Goal: Task Accomplishment & Management: Use online tool/utility

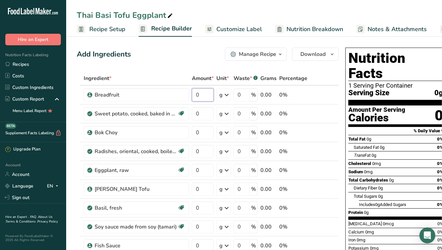
click at [210, 95] on input "0" at bounding box center [203, 94] width 22 height 13
type input "10.8"
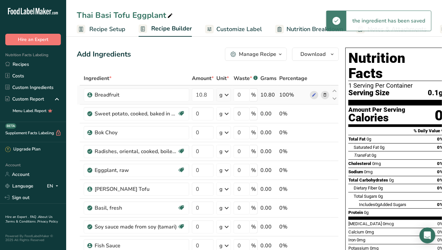
click at [227, 98] on icon at bounding box center [227, 95] width 8 height 12
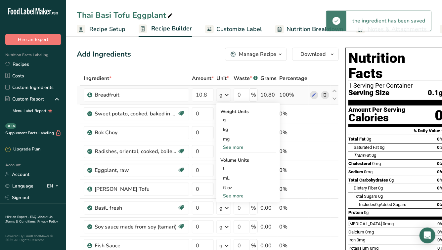
click at [227, 148] on div "See more" at bounding box center [248, 147] width 56 height 7
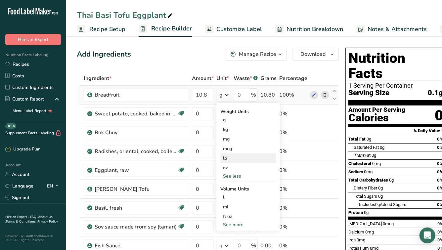
click at [233, 162] on div "lb" at bounding box center [248, 159] width 56 height 10
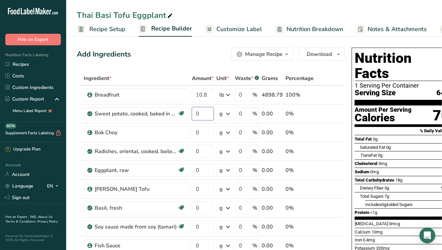
click at [206, 116] on input "0" at bounding box center [203, 113] width 22 height 13
type input "5"
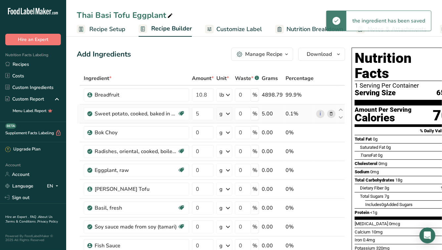
click at [226, 114] on icon at bounding box center [228, 114] width 8 height 12
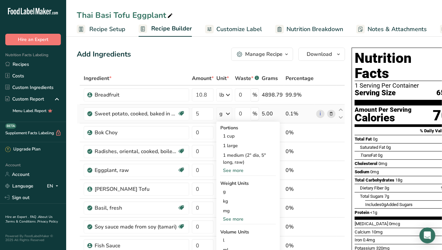
click at [230, 220] on div "See more" at bounding box center [248, 219] width 56 height 7
click at [228, 234] on div "lb" at bounding box center [248, 230] width 56 height 10
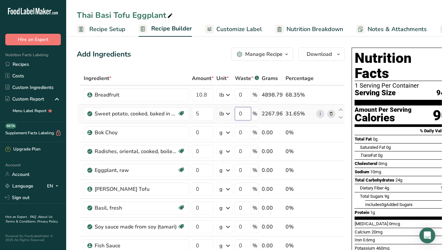
click at [245, 112] on input "0" at bounding box center [243, 113] width 16 height 13
type input "5"
type input "3.9"
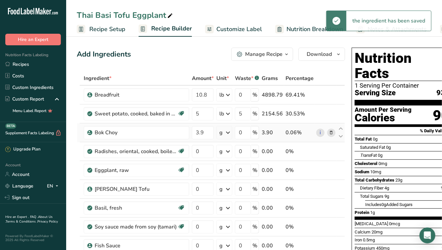
click at [228, 133] on icon at bounding box center [228, 133] width 8 height 12
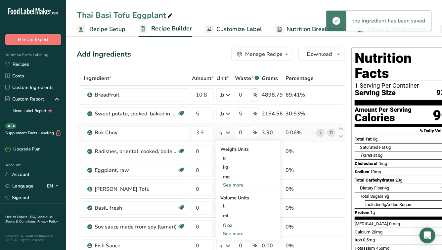
click at [230, 184] on div "See more" at bounding box center [248, 185] width 56 height 7
click at [229, 198] on div "lb" at bounding box center [248, 196] width 56 height 10
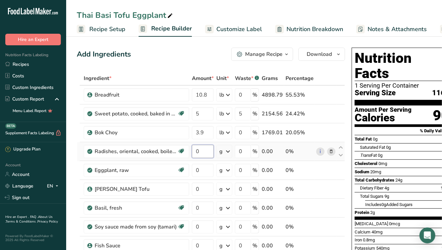
click at [205, 152] on input "0" at bounding box center [203, 151] width 22 height 13
type input "4.4"
click at [229, 153] on icon at bounding box center [228, 152] width 8 height 12
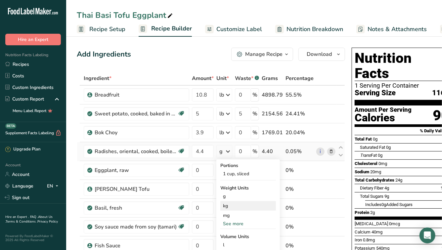
click at [231, 225] on div "See more" at bounding box center [248, 223] width 56 height 7
click at [228, 236] on div "lb" at bounding box center [248, 235] width 56 height 10
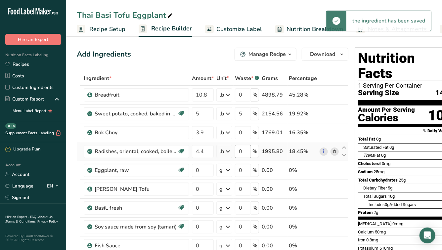
scroll to position [3, 0]
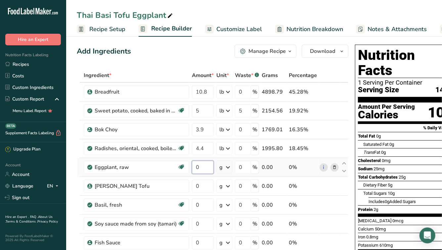
click at [202, 166] on input "0" at bounding box center [203, 167] width 22 height 13
type input "10.5"
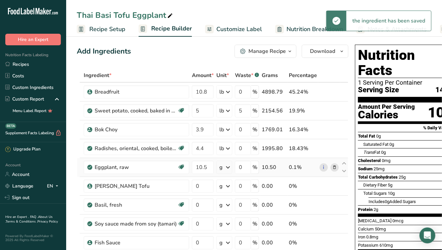
click at [228, 168] on icon at bounding box center [228, 167] width 8 height 12
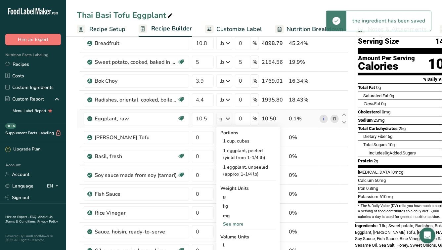
scroll to position [52, 0]
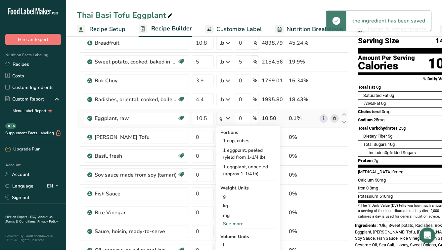
click at [228, 223] on div "See more" at bounding box center [248, 223] width 56 height 7
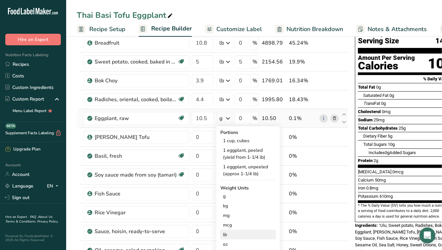
click at [228, 234] on div "lb" at bounding box center [248, 235] width 56 height 10
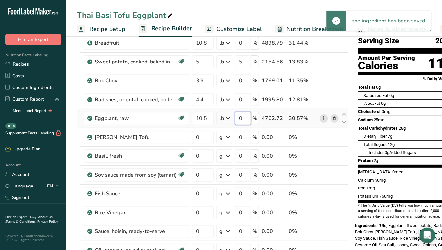
click at [245, 118] on input "0" at bounding box center [243, 118] width 16 height 13
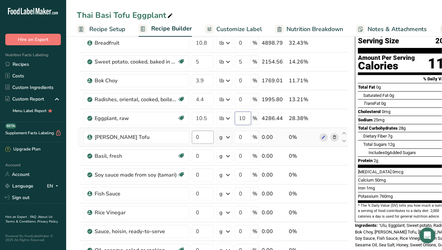
type input "10"
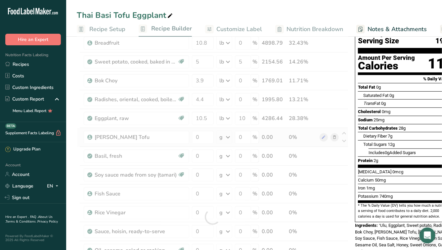
click at [222, 133] on div "Ingredient * Amount * Unit * Waste * .a-a{fill:#347362;}.b-a{fill:#fff;} Grams …" at bounding box center [213, 217] width 272 height 395
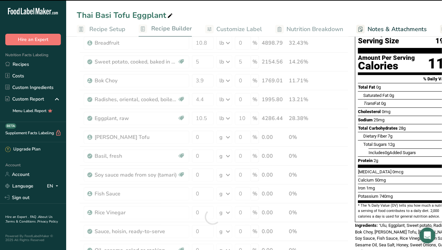
click at [198, 139] on div at bounding box center [213, 217] width 272 height 395
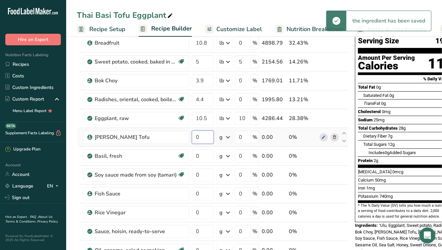
click at [204, 137] on input "0" at bounding box center [203, 137] width 22 height 13
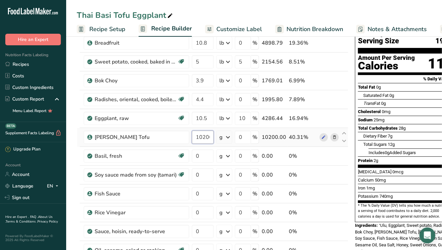
scroll to position [0, 4]
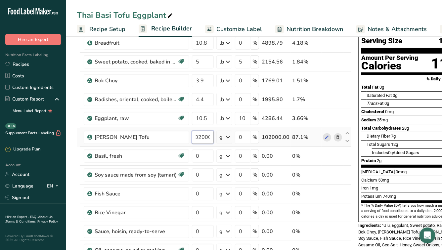
type input "102000"
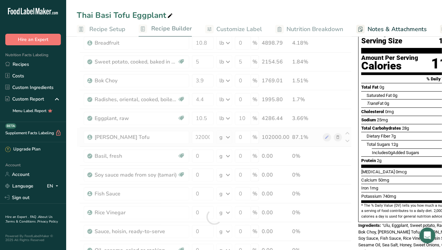
click at [226, 138] on div "Ingredient * Amount * Unit * Waste * .a-a{fill:#347362;}.b-a{fill:#fff;} Grams …" at bounding box center [214, 217] width 275 height 395
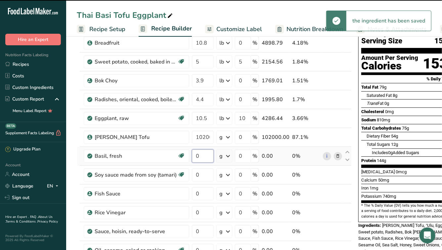
click at [205, 156] on input "0" at bounding box center [203, 156] width 22 height 13
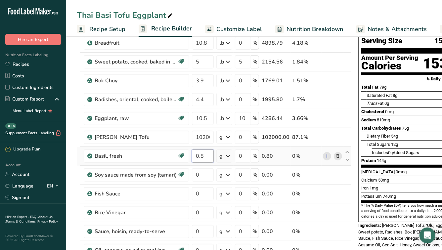
type input "0.8"
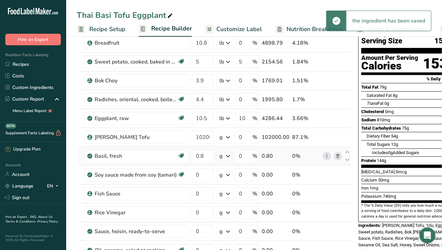
click at [227, 157] on icon at bounding box center [228, 156] width 8 height 12
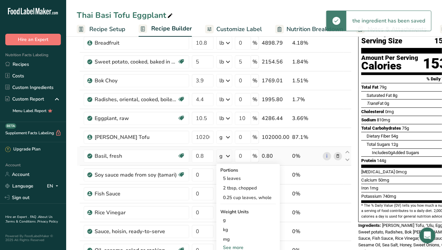
click at [227, 245] on div "See more" at bounding box center [248, 247] width 56 height 7
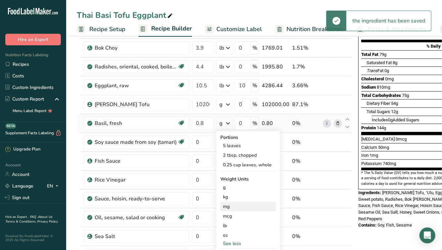
scroll to position [88, 0]
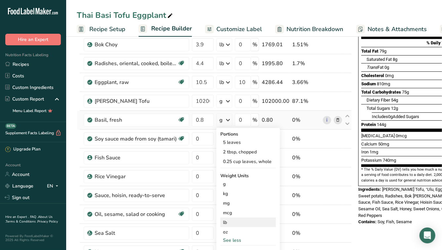
click at [226, 223] on div "lb" at bounding box center [248, 223] width 56 height 10
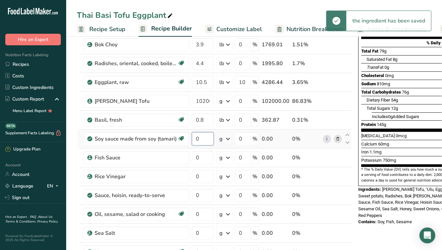
click at [202, 140] on input "0" at bounding box center [203, 138] width 22 height 13
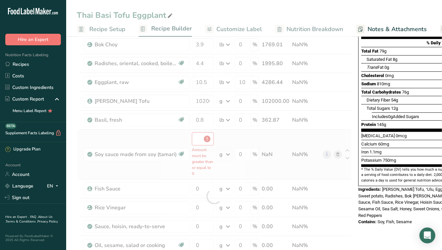
click at [228, 140] on div "Ingredient * Amount * Unit * Waste * .a-a{fill:#347362;}.b-a{fill:#fff;} Grams …" at bounding box center [214, 196] width 275 height 426
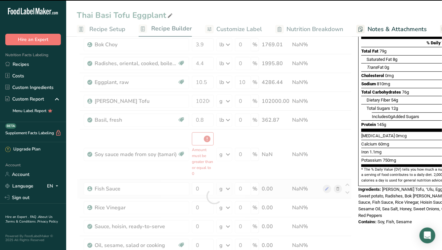
type input "0"
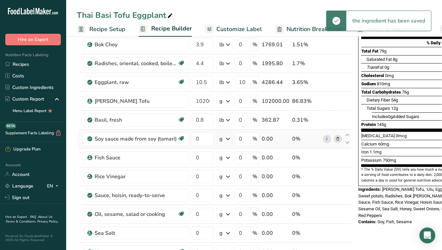
click at [226, 140] on icon at bounding box center [228, 139] width 8 height 12
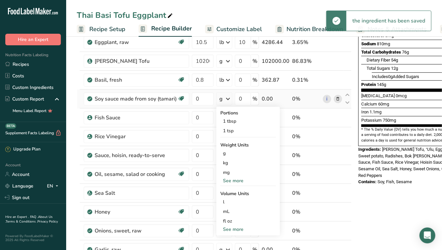
scroll to position [141, 0]
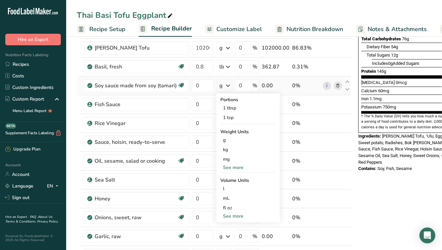
click at [230, 217] on div "See more" at bounding box center [248, 216] width 56 height 7
select select "22"
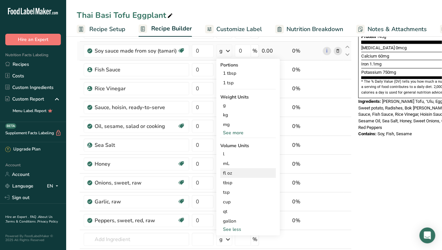
scroll to position [186, 0]
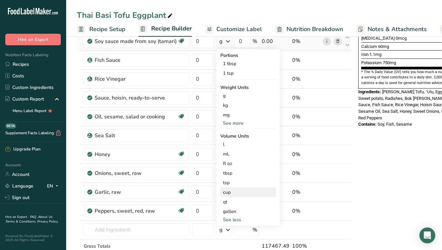
click at [230, 193] on div "cup" at bounding box center [248, 192] width 50 height 7
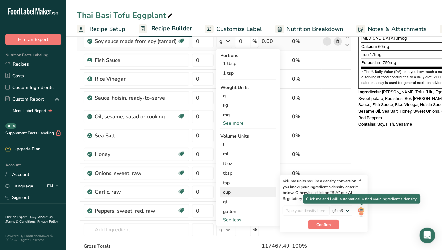
click at [362, 209] on img at bounding box center [360, 212] width 7 height 12
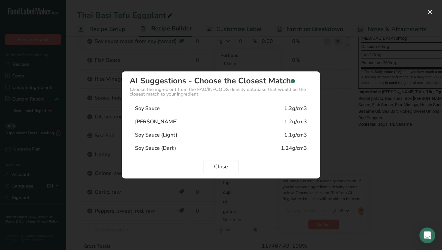
click at [213, 124] on div "Tamari 1.2g/cm3" at bounding box center [221, 121] width 183 height 13
type input "1.2"
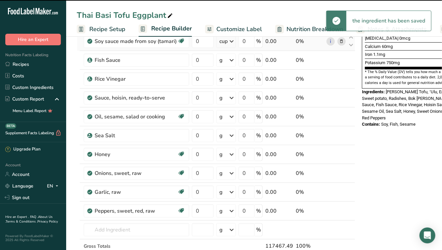
scroll to position [158, 0]
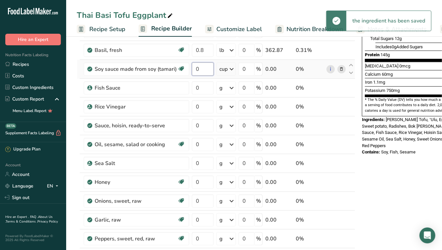
click at [204, 71] on input "0" at bounding box center [203, 69] width 22 height 13
type input "2"
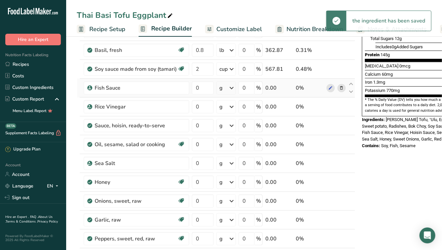
click at [223, 91] on div "g" at bounding box center [226, 87] width 20 height 13
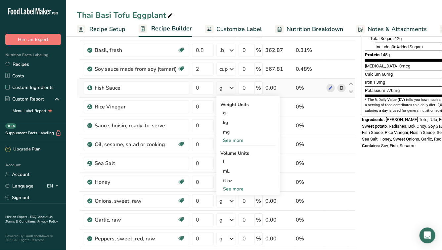
click at [235, 141] on div "See more" at bounding box center [248, 140] width 56 height 7
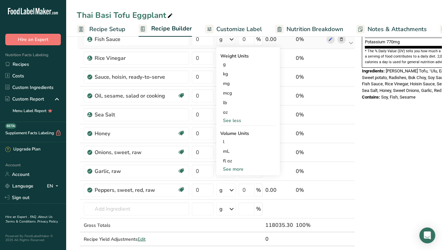
scroll to position [207, 0]
click at [231, 169] on div "See more" at bounding box center [248, 168] width 56 height 7
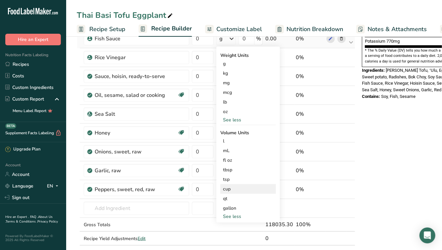
click at [232, 188] on div "cup" at bounding box center [248, 189] width 50 height 7
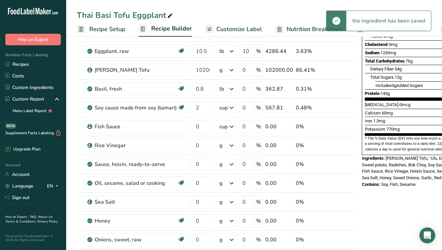
scroll to position [101, 0]
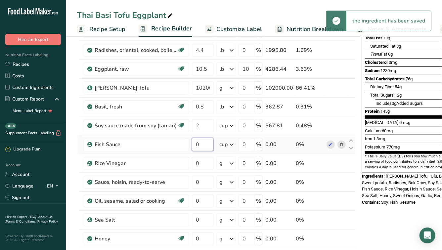
click at [201, 144] on input "0" at bounding box center [203, 144] width 22 height 13
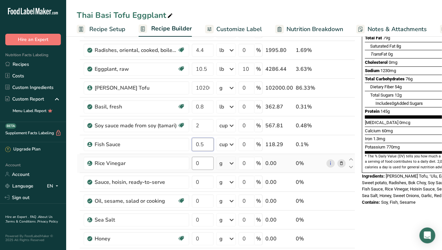
type input "0.5"
click at [230, 164] on icon at bounding box center [232, 164] width 8 height 12
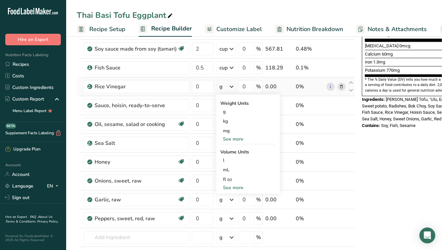
scroll to position [178, 0]
click at [232, 188] on div "See more" at bounding box center [248, 187] width 56 height 7
select select "22"
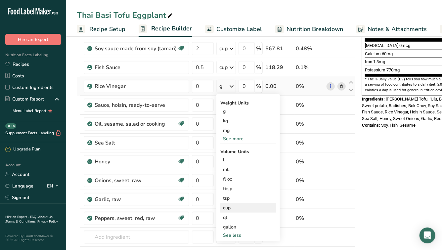
click at [231, 205] on div "cup" at bounding box center [248, 208] width 50 height 7
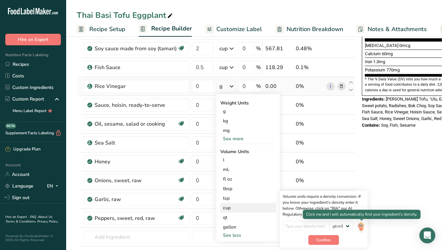
click at [363, 228] on img at bounding box center [360, 227] width 7 height 12
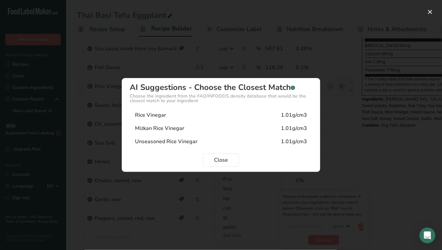
click at [290, 118] on div "1.01g/cm3" at bounding box center [294, 115] width 26 height 8
type input "1.01"
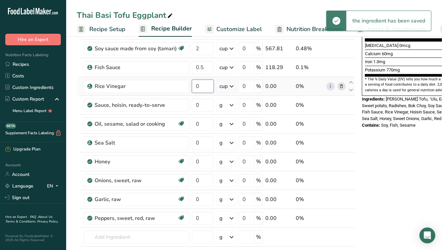
click at [209, 86] on input "0" at bounding box center [203, 86] width 22 height 13
type input "2"
click at [208, 109] on input "0" at bounding box center [203, 105] width 22 height 13
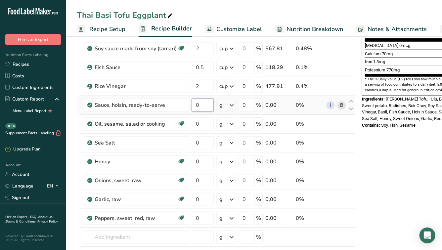
click at [208, 109] on input "0" at bounding box center [203, 105] width 22 height 13
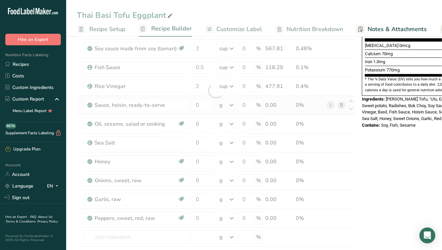
click at [232, 107] on div "Ingredient * Amount * Unit * Waste * .a-a{fill:#347362;}.b-a{fill:#fff;} Grams …" at bounding box center [216, 90] width 279 height 395
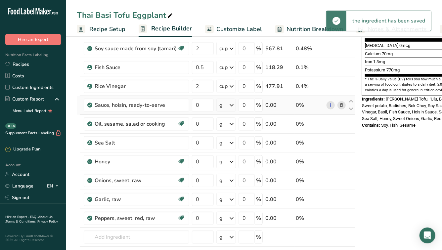
click at [231, 106] on icon at bounding box center [232, 105] width 8 height 12
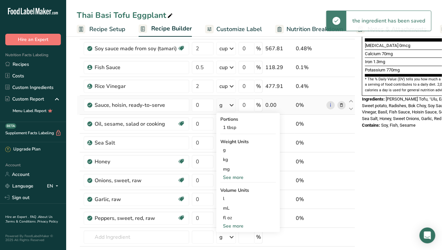
click at [232, 225] on div "See more" at bounding box center [248, 226] width 56 height 7
select select "22"
click at [230, 247] on div "cup" at bounding box center [248, 246] width 50 height 7
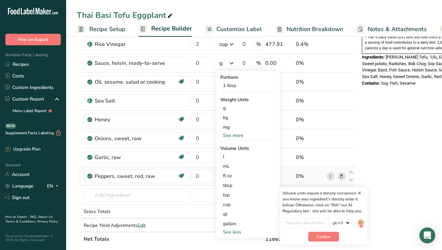
scroll to position [231, 0]
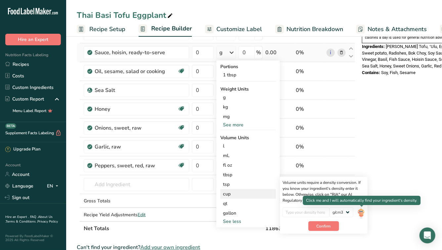
click at [359, 212] on img at bounding box center [360, 213] width 7 height 12
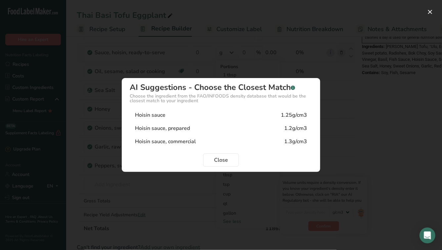
click at [229, 118] on div "Hoisin sauce 1.25g/cm3" at bounding box center [221, 115] width 183 height 13
type input "1.25"
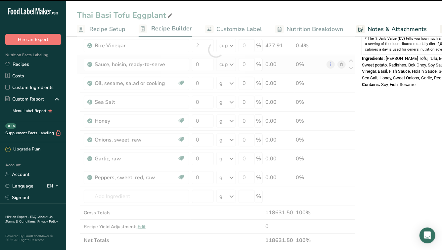
scroll to position [202, 0]
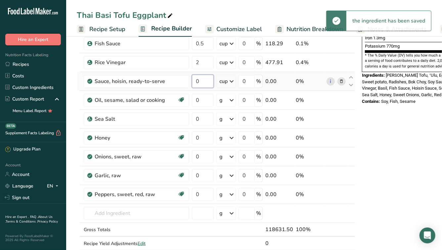
click at [208, 84] on input "0" at bounding box center [203, 81] width 22 height 13
type input "1"
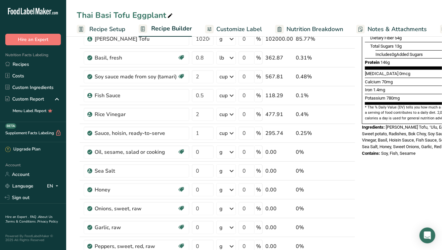
scroll to position [152, 0]
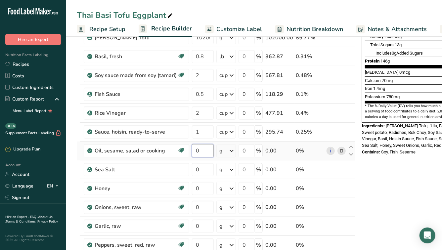
click at [205, 148] on input "0" at bounding box center [203, 150] width 22 height 13
type input "0.5"
click at [234, 150] on icon at bounding box center [232, 151] width 8 height 12
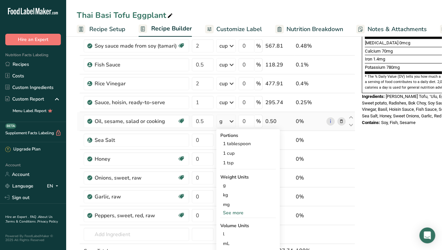
scroll to position [181, 0]
click at [230, 152] on div "1 cup" at bounding box center [248, 153] width 56 height 10
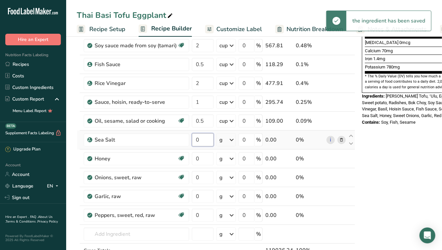
click at [204, 139] on input "0" at bounding box center [203, 139] width 22 height 13
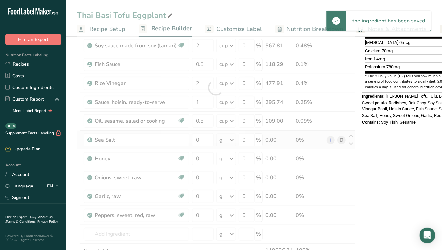
click at [225, 142] on div "Ingredient * Amount * Unit * Waste * .a-a{fill:#347362;}.b-a{fill:#fff;} Grams …" at bounding box center [216, 87] width 279 height 395
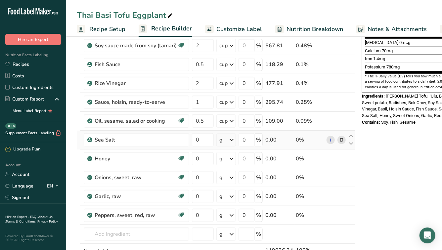
click at [228, 143] on icon at bounding box center [232, 140] width 8 height 12
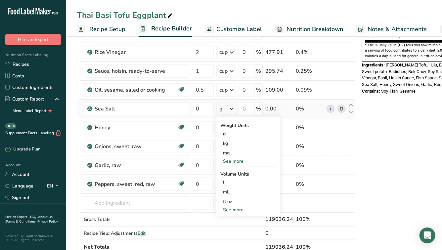
scroll to position [213, 0]
click at [229, 212] on div "Weight Units g kg mg See more Volume Units l Volume units require a density con…" at bounding box center [248, 165] width 64 height 99
click at [228, 209] on div "See more" at bounding box center [248, 209] width 56 height 7
select select "22"
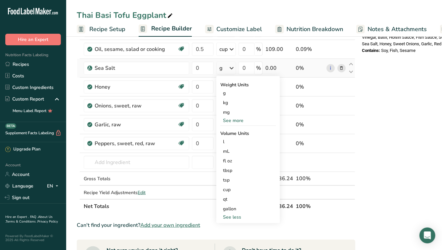
scroll to position [255, 0]
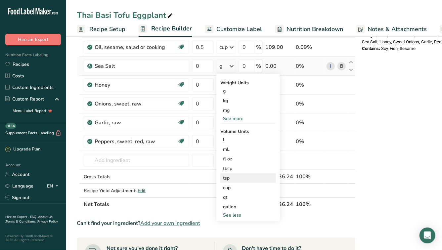
click at [236, 181] on div "tsp" at bounding box center [248, 178] width 50 height 7
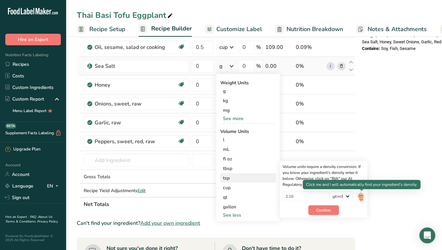
click at [361, 197] on img at bounding box center [360, 198] width 7 height 12
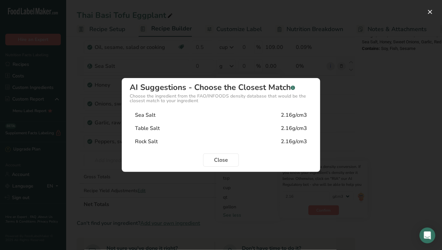
click at [241, 120] on div "Sea Salt 2.16g/cm3" at bounding box center [221, 115] width 183 height 13
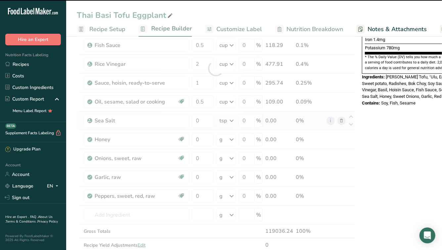
scroll to position [199, 0]
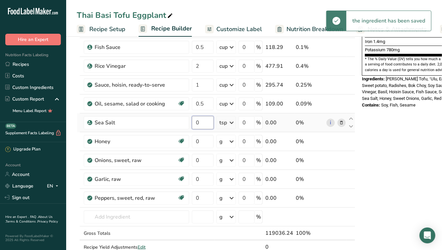
click at [205, 122] on input "0" at bounding box center [203, 122] width 22 height 13
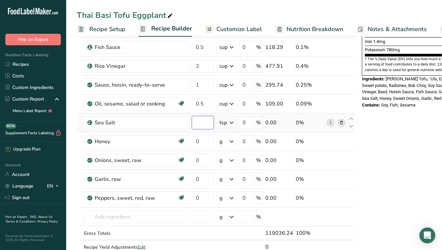
type input "6"
type input "5"
click at [203, 142] on div "Ingredient * Amount * Unit * Waste * .a-a{fill:#347362;}.b-a{fill:#fff;} Grams …" at bounding box center [216, 70] width 279 height 395
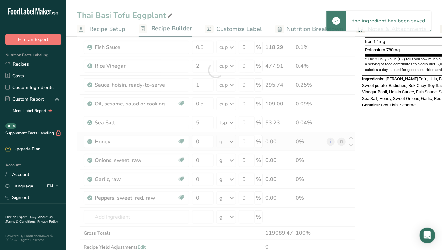
click at [228, 140] on div "Ingredient * Amount * Unit * Waste * .a-a{fill:#347362;}.b-a{fill:#fff;} Grams …" at bounding box center [216, 70] width 279 height 395
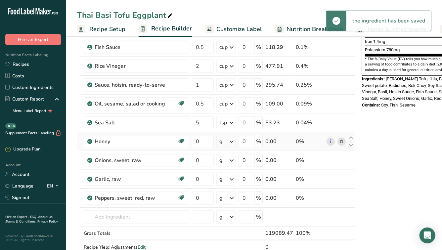
click at [231, 142] on icon at bounding box center [232, 142] width 8 height 12
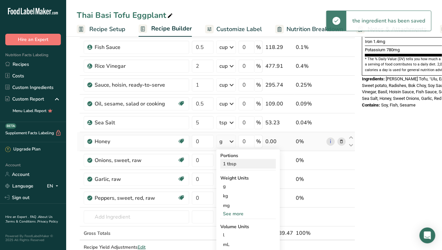
click at [232, 160] on div "1 tbsp" at bounding box center [248, 164] width 56 height 10
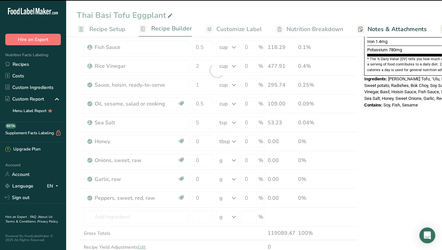
click at [205, 143] on div at bounding box center [217, 70] width 281 height 395
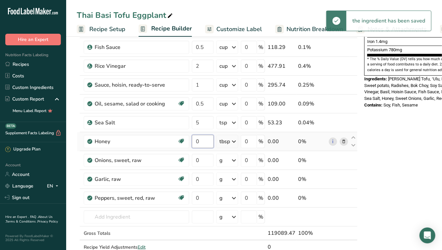
click at [205, 141] on input "0" at bounding box center [203, 141] width 22 height 13
type input "2"
click at [207, 156] on div "Ingredient * Amount * Unit * Waste * .a-a{fill:#347362;}.b-a{fill:#fff;} Grams …" at bounding box center [217, 70] width 281 height 395
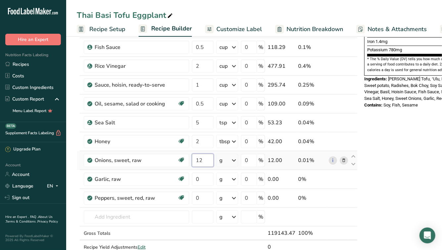
type input "12"
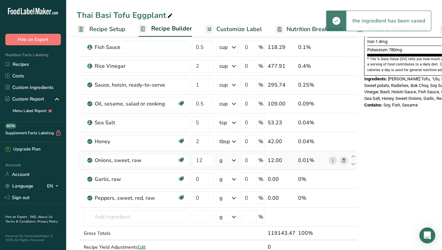
click at [231, 160] on icon at bounding box center [234, 161] width 8 height 12
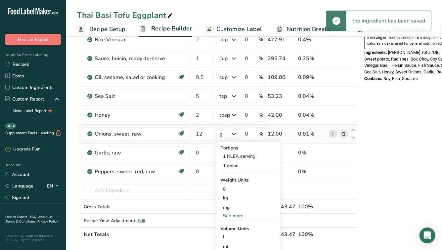
scroll to position [226, 0]
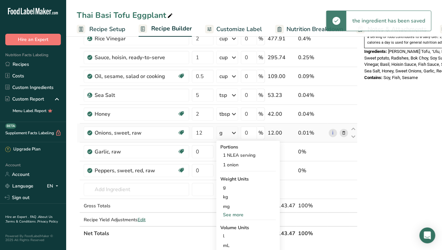
click at [236, 214] on div "See more" at bounding box center [248, 214] width 56 height 7
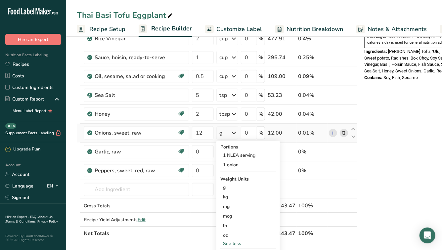
scroll to position [236, 0]
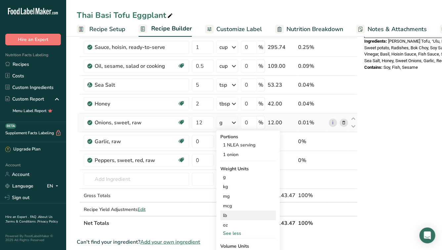
click at [232, 214] on div "lb" at bounding box center [248, 216] width 56 height 10
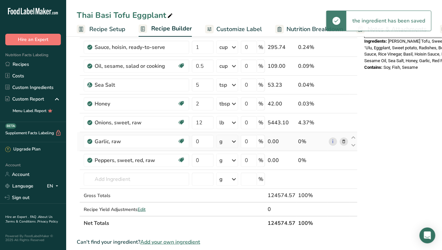
click at [234, 141] on icon at bounding box center [234, 142] width 8 height 12
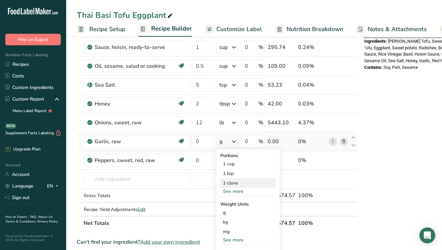
click at [233, 180] on div "1 clove" at bounding box center [248, 183] width 56 height 10
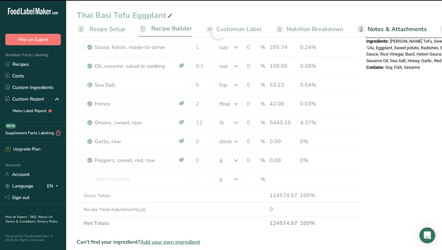
click at [201, 142] on div at bounding box center [218, 32] width 283 height 395
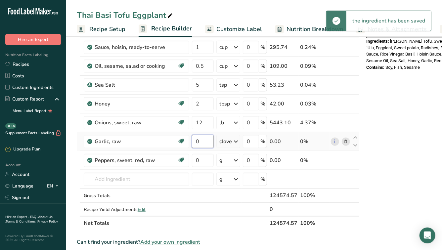
click at [202, 142] on input "0" at bounding box center [203, 141] width 22 height 13
type input "15"
click at [229, 161] on div "Ingredient * Amount * Unit * Waste * .a-a{fill:#347362;}.b-a{fill:#fff;} Grams …" at bounding box center [218, 32] width 283 height 395
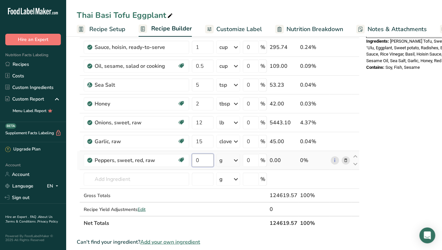
click at [206, 161] on input "0" at bounding box center [203, 160] width 22 height 13
type input "0.4"
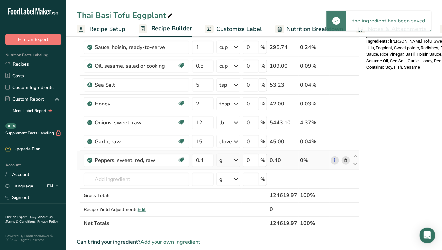
click at [236, 158] on icon at bounding box center [236, 161] width 8 height 12
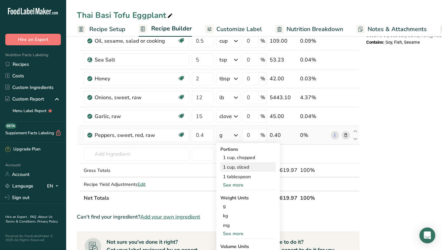
scroll to position [264, 0]
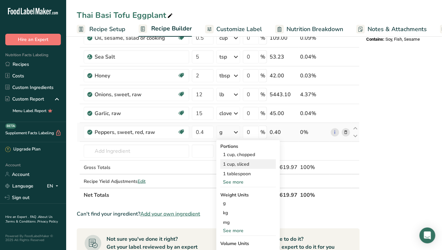
click at [233, 160] on div "1 cup, sliced" at bounding box center [248, 165] width 56 height 10
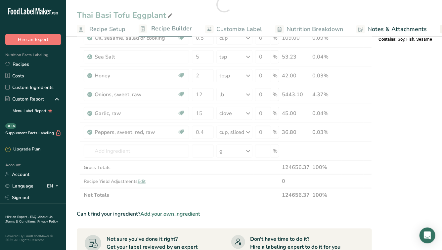
click at [247, 132] on div at bounding box center [224, 4] width 295 height 395
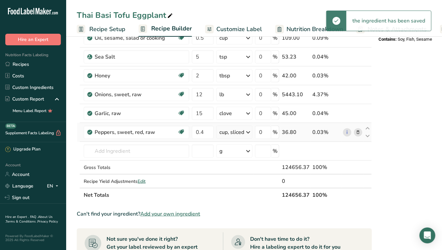
click at [246, 131] on icon at bounding box center [248, 132] width 8 height 12
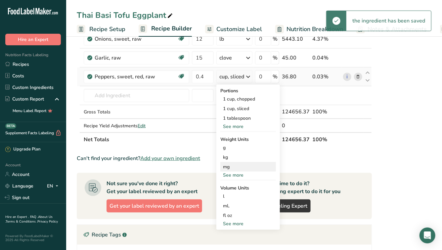
scroll to position [323, 0]
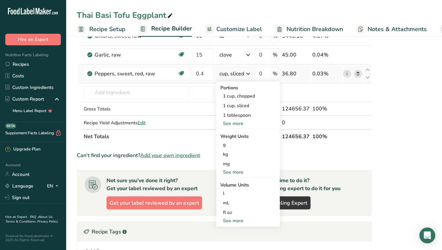
click at [230, 172] on div "See more" at bounding box center [248, 172] width 56 height 7
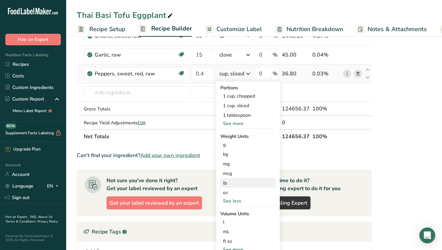
click at [230, 183] on div "lb" at bounding box center [248, 183] width 56 height 10
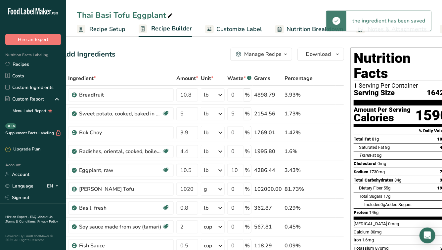
scroll to position [0, 0]
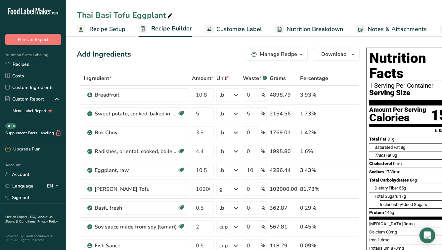
click at [273, 57] on div "Manage Recipe" at bounding box center [278, 54] width 37 height 8
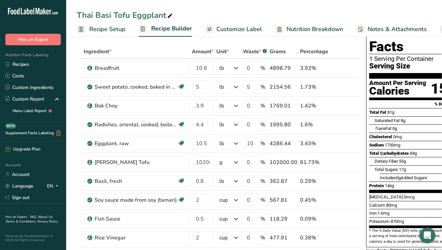
click at [121, 29] on span "Recipe Setup" at bounding box center [107, 29] width 36 height 9
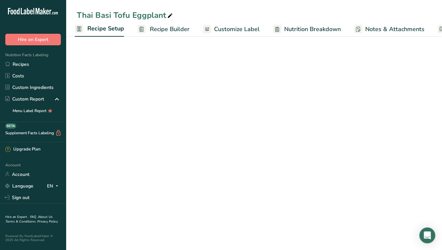
scroll to position [11, 0]
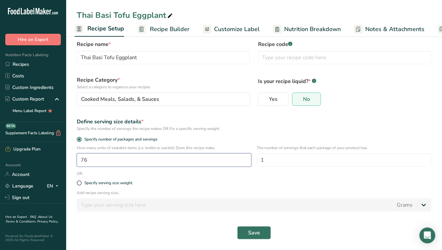
click at [166, 159] on input "76" at bounding box center [164, 160] width 175 height 13
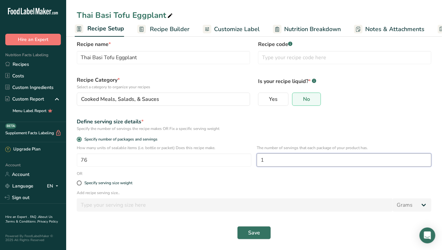
click at [301, 158] on input "1" at bounding box center [344, 160] width 175 height 13
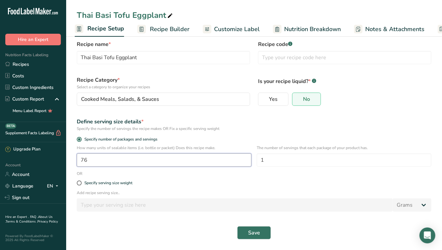
click at [199, 157] on input "76" at bounding box center [164, 160] width 175 height 13
click at [197, 157] on input "76" at bounding box center [164, 160] width 175 height 13
click at [257, 236] on span "Save" at bounding box center [254, 233] width 12 height 8
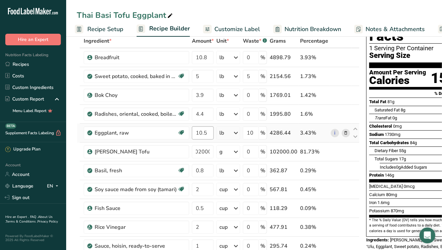
scroll to position [43, 0]
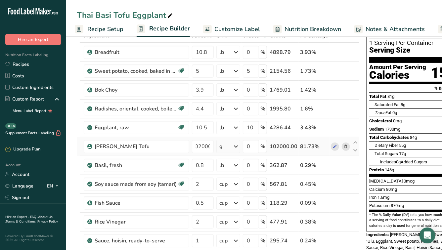
click at [236, 146] on icon at bounding box center [236, 147] width 8 height 12
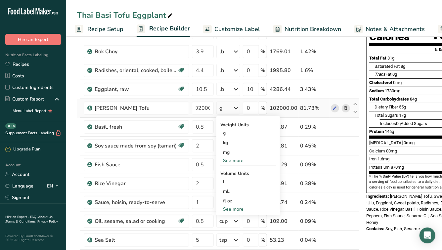
scroll to position [83, 0]
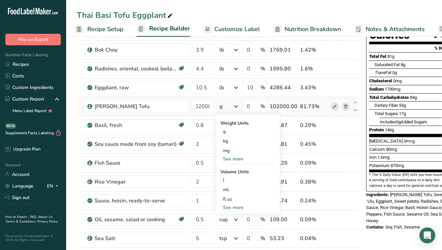
click at [228, 209] on div "See more" at bounding box center [248, 207] width 56 height 7
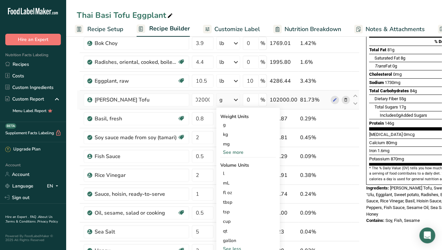
scroll to position [88, 0]
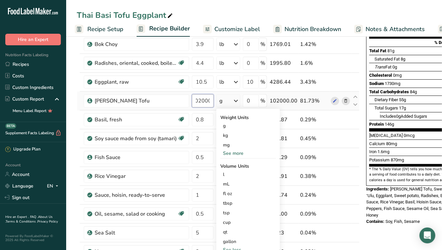
click at [205, 101] on input "102000" at bounding box center [203, 100] width 22 height 13
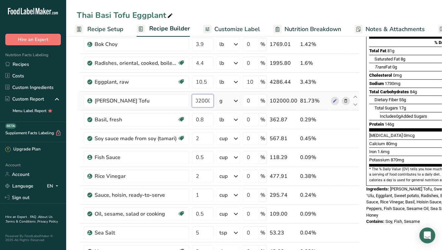
click at [207, 100] on input "102000" at bounding box center [203, 100] width 22 height 13
click at [197, 101] on input "102000" at bounding box center [203, 100] width 22 height 13
click at [210, 101] on input "102000" at bounding box center [203, 100] width 22 height 13
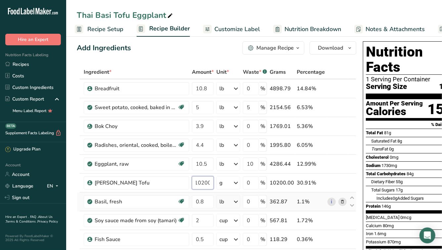
scroll to position [0, 0]
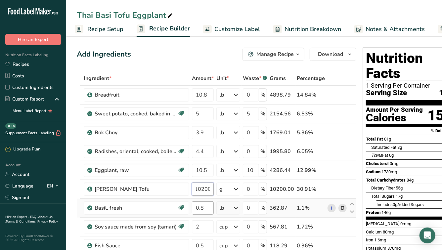
type input "10200"
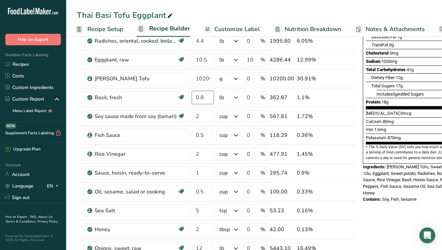
scroll to position [112, 0]
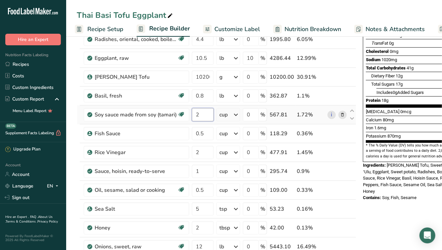
click at [210, 115] on div "Ingredient * Amount * Unit * Waste * .a-a{fill:#347362;}.b-a{fill:#fff;} Grams …" at bounding box center [217, 156] width 280 height 395
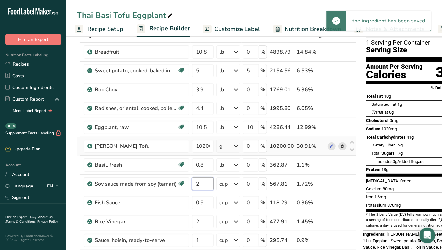
scroll to position [77, 0]
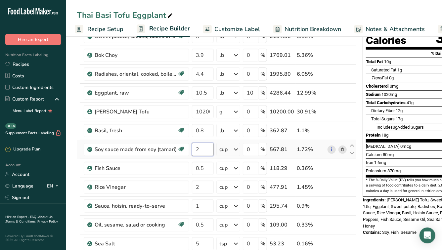
click at [203, 154] on input "2" at bounding box center [203, 149] width 22 height 13
type input "1"
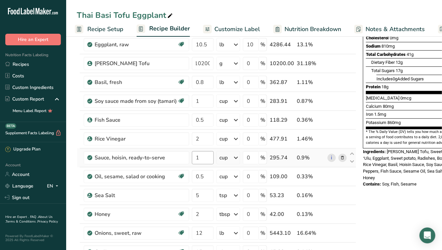
scroll to position [132, 0]
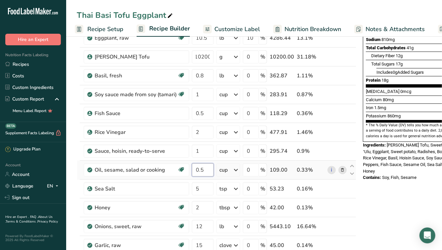
click at [207, 173] on input "0.5" at bounding box center [203, 169] width 22 height 13
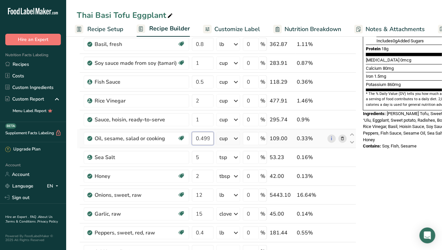
scroll to position [165, 0]
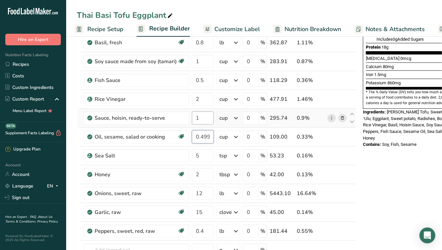
type input "0.499998"
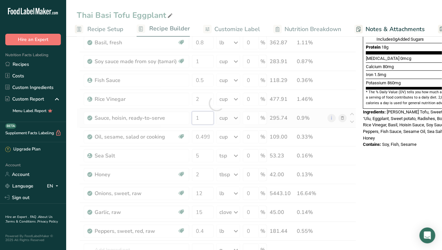
click at [204, 120] on div "Ingredient * Amount * Unit * Waste * .a-a{fill:#347362;}.b-a{fill:#fff;} Grams …" at bounding box center [217, 103] width 280 height 395
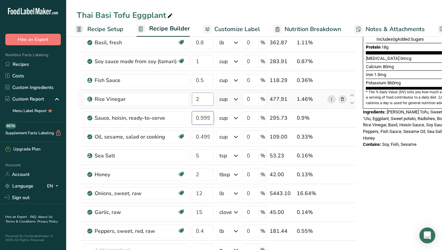
type input "0.999985"
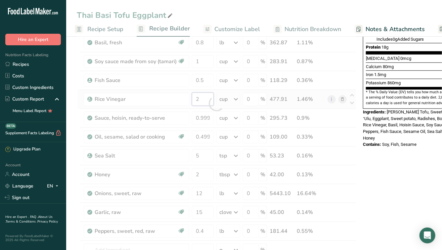
click at [203, 98] on div "Ingredient * Amount * Unit * Waste * .a-a{fill:#347362;}.b-a{fill:#fff;} Grams …" at bounding box center [217, 103] width 280 height 395
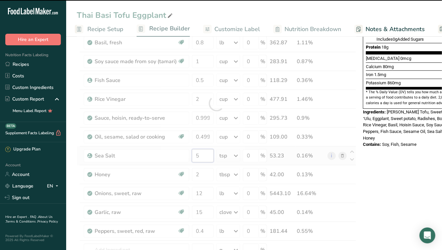
click at [206, 153] on div "Ingredient * Amount * Unit * Waste * .a-a{fill:#347362;}.b-a{fill:#fff;} Grams …" at bounding box center [217, 103] width 280 height 395
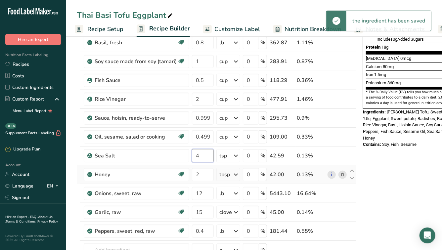
type input "4"
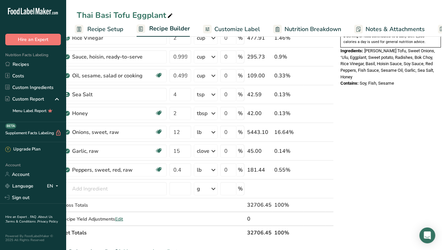
scroll to position [232, 0]
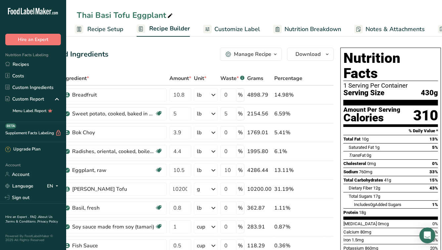
click at [243, 25] on span "Customize Label" at bounding box center [237, 29] width 46 height 9
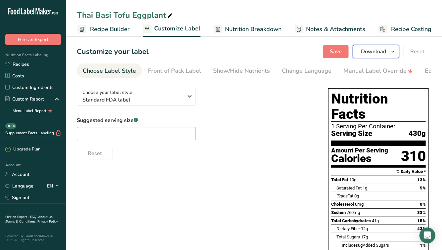
click at [372, 55] on span "Download" at bounding box center [373, 52] width 25 height 8
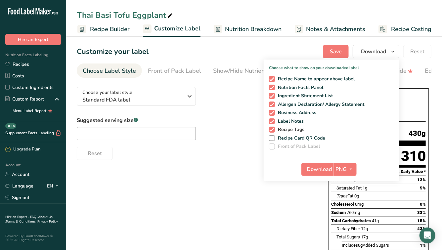
click at [286, 129] on span "Recipe Tags" at bounding box center [290, 130] width 30 height 6
click at [273, 129] on input "Recipe Tags" at bounding box center [271, 129] width 4 height 4
checkbox input "false"
click at [284, 122] on span "Label Notes" at bounding box center [289, 121] width 29 height 6
click at [273, 122] on input "Label Notes" at bounding box center [271, 121] width 4 height 4
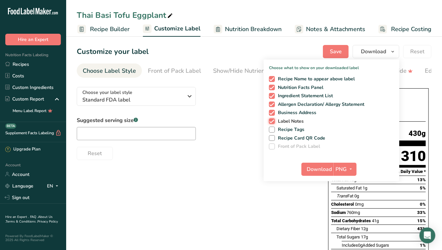
checkbox input "false"
click at [282, 113] on span "Business Address" at bounding box center [296, 113] width 42 height 6
click at [273, 113] on input "Business Address" at bounding box center [271, 113] width 4 height 4
click at [296, 113] on span "Business Address" at bounding box center [296, 113] width 42 height 6
click at [273, 113] on input "Business Address" at bounding box center [271, 113] width 4 height 4
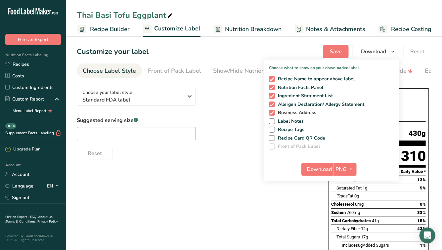
click at [296, 112] on span "Business Address" at bounding box center [296, 113] width 42 height 6
click at [273, 112] on input "Business Address" at bounding box center [271, 113] width 4 height 4
checkbox input "false"
click at [289, 96] on span "Ingredient Statement List" at bounding box center [304, 96] width 58 height 6
click at [273, 96] on input "Ingredient Statement List" at bounding box center [271, 96] width 4 height 4
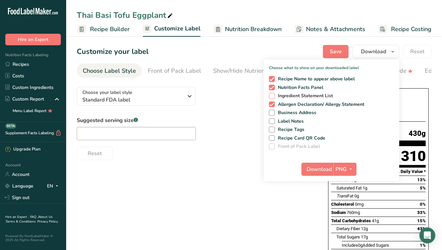
click at [289, 96] on span "Ingredient Statement List" at bounding box center [304, 96] width 58 height 6
click at [273, 96] on input "Ingredient Statement List" at bounding box center [271, 96] width 4 height 4
checkbox input "true"
click at [284, 87] on span "Nutrition Facts Panel" at bounding box center [299, 88] width 49 height 6
click at [273, 87] on input "Nutrition Facts Panel" at bounding box center [271, 87] width 4 height 4
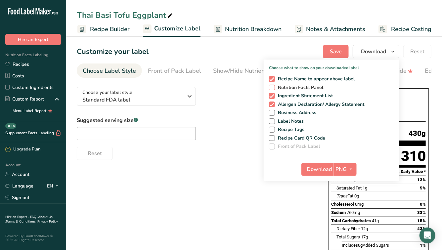
click at [284, 87] on span "Nutrition Facts Panel" at bounding box center [299, 88] width 49 height 6
click at [273, 87] on input "Nutrition Facts Panel" at bounding box center [271, 87] width 4 height 4
checkbox input "true"
click at [286, 94] on span "Ingredient Statement List" at bounding box center [304, 96] width 58 height 6
click at [273, 94] on input "Ingredient Statement List" at bounding box center [271, 96] width 4 height 4
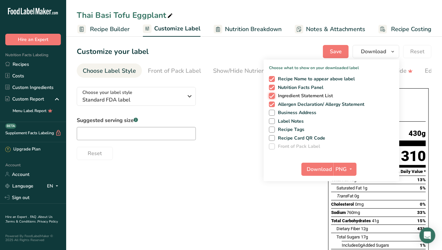
checkbox input "false"
click at [284, 76] on span "Recipe Name to appear above label" at bounding box center [315, 79] width 80 height 6
click at [273, 77] on input "Recipe Name to appear above label" at bounding box center [271, 79] width 4 height 4
checkbox input "false"
click at [318, 167] on span "Download" at bounding box center [319, 169] width 25 height 8
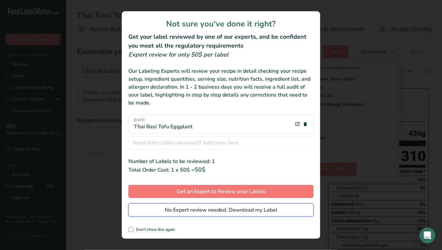
click at [186, 213] on span "No Expert review needed. Download my Label" at bounding box center [221, 210] width 113 height 8
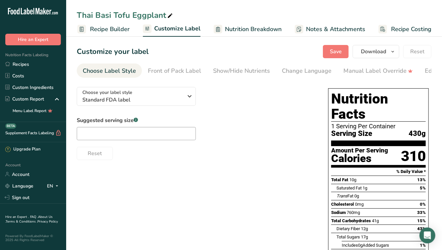
click at [127, 28] on span "Recipe Builder" at bounding box center [110, 29] width 40 height 9
click at [156, 33] on span "Customize Label" at bounding box center [179, 29] width 46 height 9
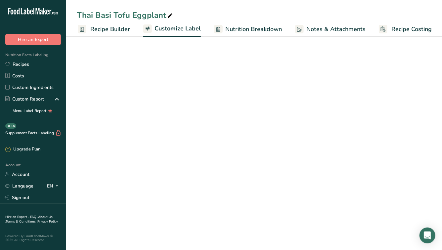
scroll to position [0, 61]
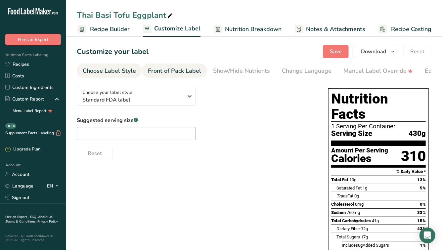
click at [156, 74] on div "Front of Pack Label" at bounding box center [174, 71] width 53 height 9
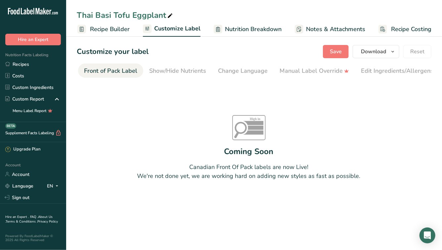
scroll to position [0, 0]
click at [118, 71] on div "Choose Label Style" at bounding box center [109, 71] width 53 height 9
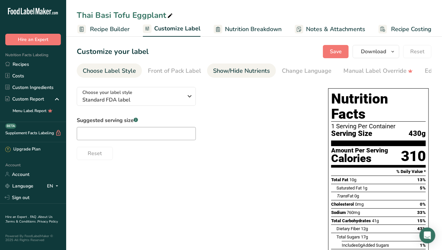
click at [238, 67] on div "Show/Hide Nutrients" at bounding box center [241, 71] width 57 height 9
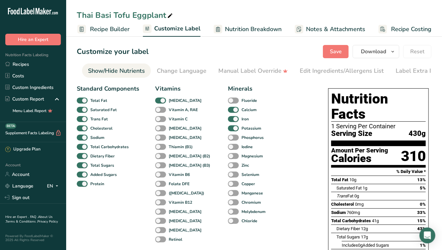
scroll to position [0, 128]
click at [243, 33] on span "Nutrition Breakdown" at bounding box center [253, 29] width 57 height 9
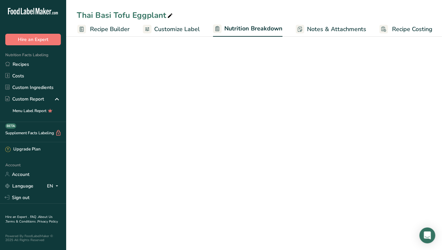
scroll to position [0, 62]
select select "Calories"
click at [126, 30] on span "Recipe Builder" at bounding box center [110, 29] width 40 height 9
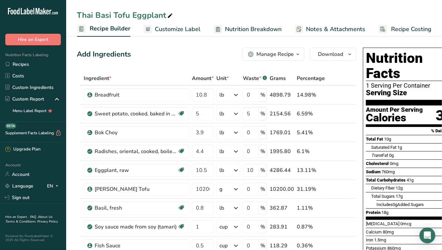
scroll to position [0, 61]
click at [117, 28] on span "Recipe Builder" at bounding box center [110, 28] width 41 height 9
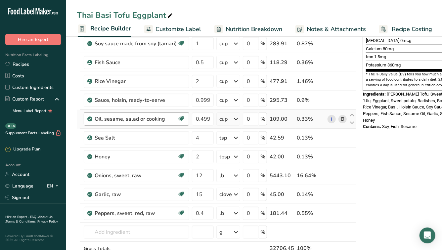
scroll to position [185, 0]
